Goal: Check status: Check status

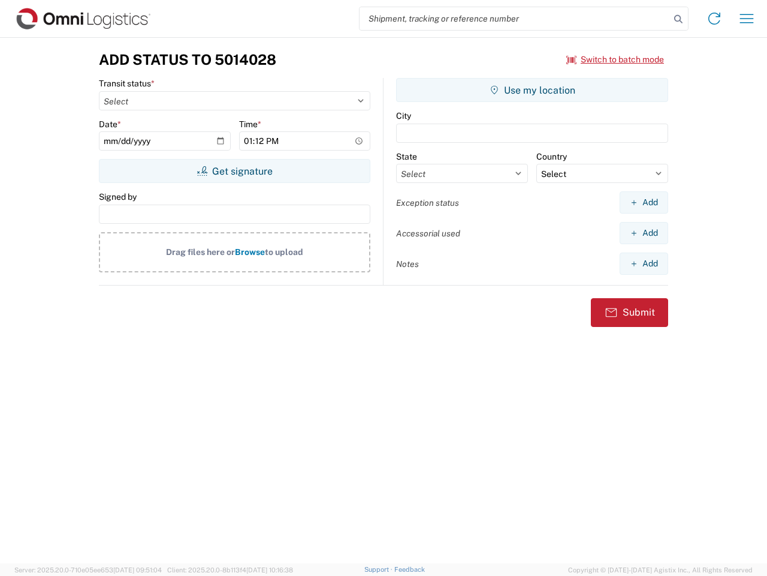
click at [515, 19] on input "search" at bounding box center [515, 18] width 311 height 23
click at [679, 19] on icon at bounding box center [678, 19] width 17 height 17
click at [715, 19] on icon at bounding box center [714, 18] width 19 height 19
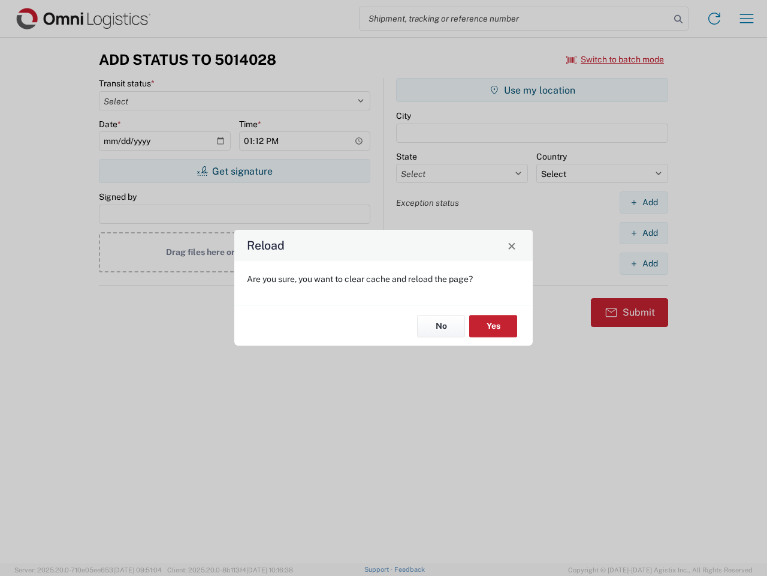
click at [747, 19] on div "Reload Are you sure, you want to clear cache and reload the page? No Yes" at bounding box center [383, 288] width 767 height 576
click at [616, 59] on div "Reload Are you sure, you want to clear cache and reload the page? No Yes" at bounding box center [383, 288] width 767 height 576
click at [234, 171] on div "Reload Are you sure, you want to clear cache and reload the page? No Yes" at bounding box center [383, 288] width 767 height 576
click at [532, 90] on div "Reload Are you sure, you want to clear cache and reload the page? No Yes" at bounding box center [383, 288] width 767 height 576
click at [644, 202] on div "Reload Are you sure, you want to clear cache and reload the page? No Yes" at bounding box center [383, 288] width 767 height 576
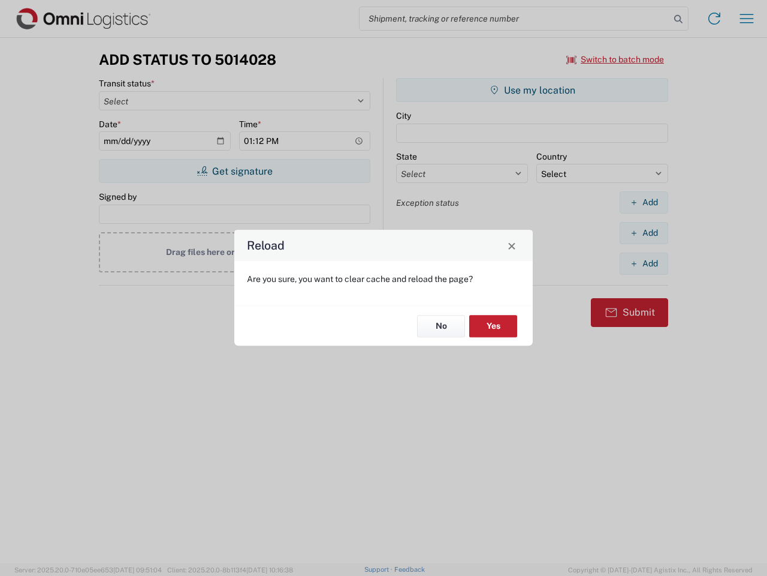
click at [644, 233] on div "Reload Are you sure, you want to clear cache and reload the page? No Yes" at bounding box center [383, 288] width 767 height 576
click at [644, 263] on div "Reload Are you sure, you want to clear cache and reload the page? No Yes" at bounding box center [383, 288] width 767 height 576
